Goal: Information Seeking & Learning: Learn about a topic

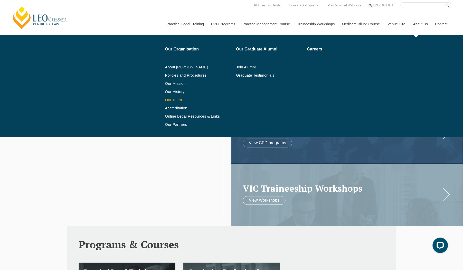
click at [176, 99] on link "Our Team" at bounding box center [198, 100] width 67 height 4
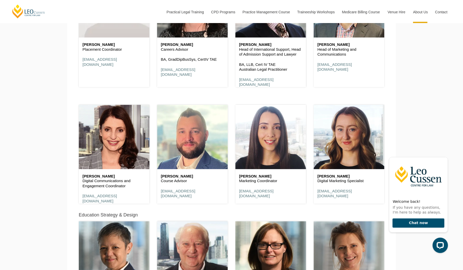
scroll to position [2258, 0]
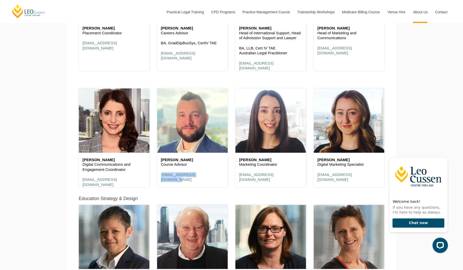
drag, startPoint x: 212, startPoint y: 178, endPoint x: 156, endPoint y: 178, distance: 56.2
click at [156, 178] on div "Dean Joske Course Advisor djoske@leocussen.edu.au" at bounding box center [192, 135] width 78 height 116
copy link "djoske@leocussen.edu.au"
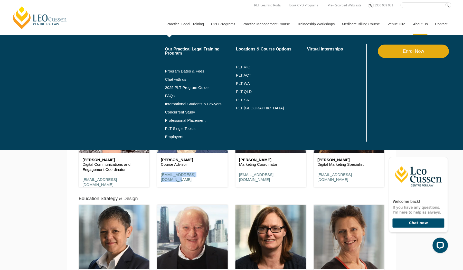
click at [183, 23] on link "Practical Legal Training" at bounding box center [185, 24] width 45 height 22
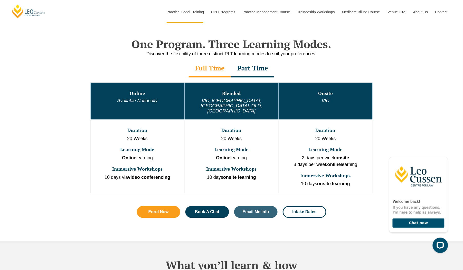
scroll to position [239, 0]
